Goal: Find specific fact

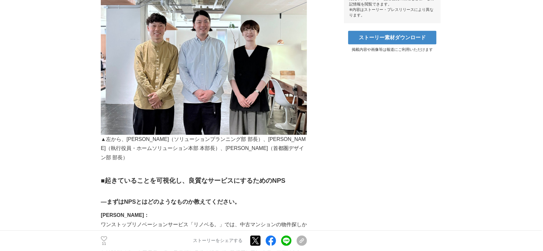
scroll to position [334, 0]
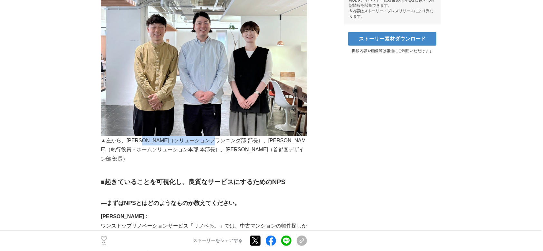
drag, startPoint x: 154, startPoint y: 133, endPoint x: 234, endPoint y: 130, distance: 80.2
click at [234, 130] on p "▲左から、齋藤高央（ソリューションプランニング部 部長）、安江浩（執行役員・ホームソリューション本部 本部長）、萩森浩美（首都圏デザイン部 部長）" at bounding box center [204, 81] width 206 height 165
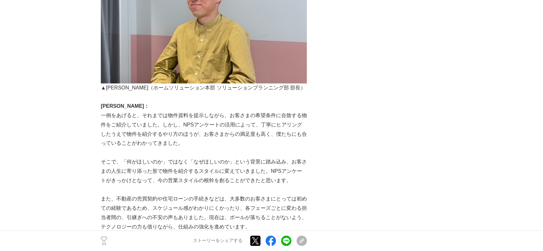
scroll to position [1576, 0]
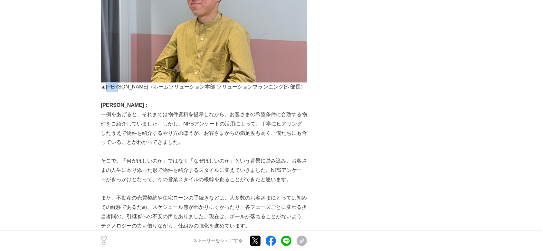
drag, startPoint x: 105, startPoint y: 59, endPoint x: 128, endPoint y: 59, distance: 23.5
click at [128, 82] on p "▲齋藤高央（ホームソリューション本部 ソリューションプランニング部 部長）" at bounding box center [204, 86] width 206 height 9
copy p "齋藤高央"
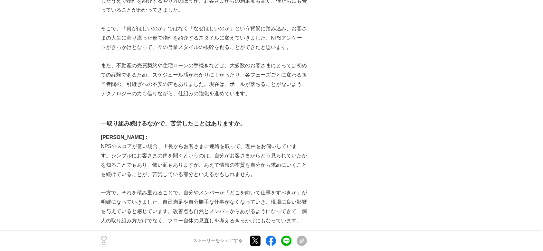
scroll to position [1708, 0]
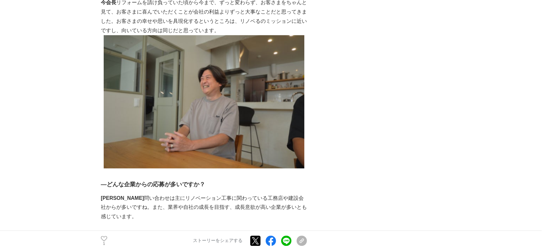
scroll to position [1553, 0]
